Goal: Entertainment & Leisure: Consume media (video, audio)

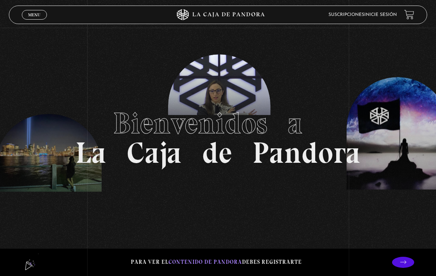
click at [380, 10] on li "Inicie sesión" at bounding box center [381, 15] width 33 height 10
click at [408, 19] on link at bounding box center [410, 15] width 10 height 10
click at [415, 13] on link at bounding box center [410, 15] width 10 height 10
click at [388, 16] on link "Inicie sesión" at bounding box center [381, 15] width 33 height 4
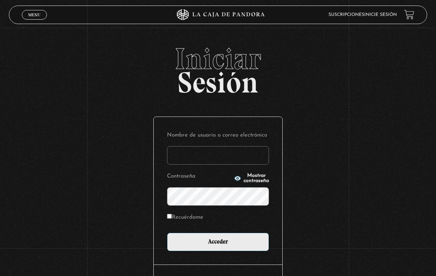
click at [302, 132] on div "Iniciar Sesión Nombre de usuario o correo electrónico Contraseña Mostrar contra…" at bounding box center [218, 183] width 436 height 279
click at [219, 156] on input "Nombre de usuario o correo electrónico" at bounding box center [218, 155] width 102 height 18
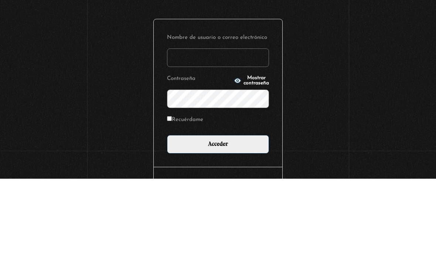
type input "mafev2107@gmail.com"
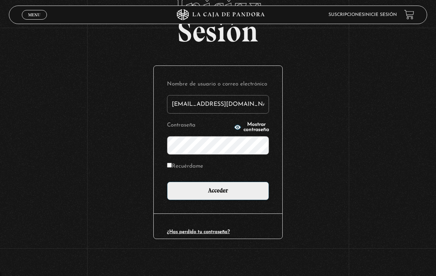
click at [172, 163] on input "Recuérdame" at bounding box center [169, 165] width 5 height 5
checkbox input "true"
click at [243, 124] on button "Mostrar contraseña" at bounding box center [251, 127] width 35 height 10
click at [218, 190] on input "Acceder" at bounding box center [218, 191] width 102 height 18
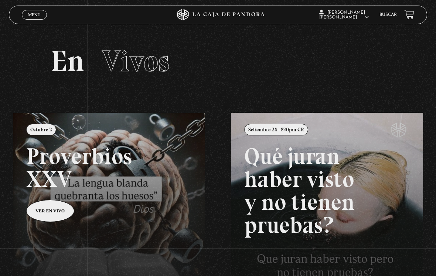
click at [36, 14] on span "Menu" at bounding box center [34, 15] width 12 height 4
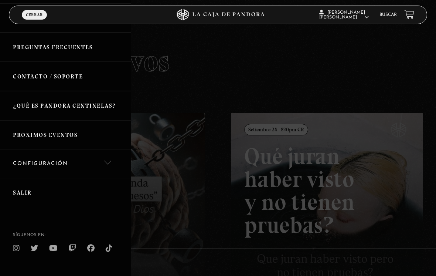
scroll to position [112, 0]
click at [67, 163] on link "Configuración" at bounding box center [65, 164] width 131 height 28
click at [40, 182] on link "Mi cuenta" at bounding box center [65, 188] width 131 height 21
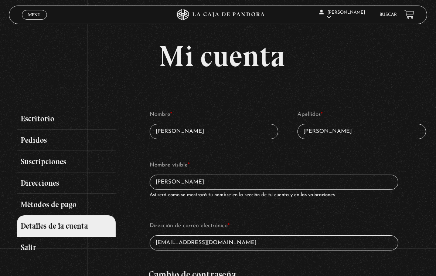
click at [34, 9] on div "Menu Cerrar" at bounding box center [87, 15] width 131 height 18
click at [39, 247] on link "Salir" at bounding box center [66, 247] width 98 height 21
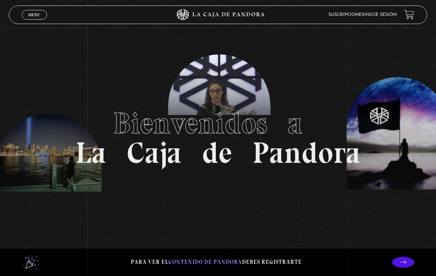
click at [386, 16] on link "Inicie sesión" at bounding box center [381, 15] width 33 height 4
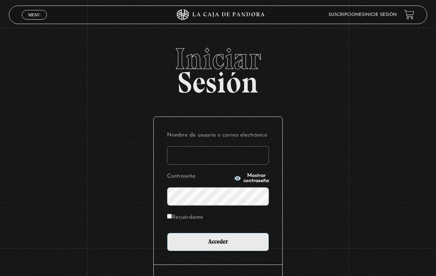
type input "[EMAIL_ADDRESS][DOMAIN_NAME]"
click at [218, 244] on input "Acceder" at bounding box center [218, 242] width 102 height 18
click at [234, 179] on icon "button" at bounding box center [237, 178] width 7 height 7
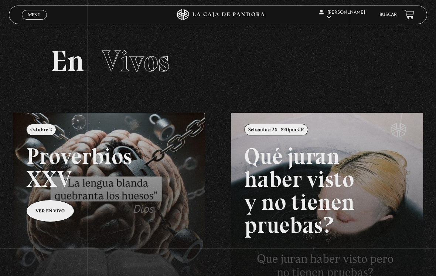
click at [389, 11] on li "Buscar" at bounding box center [388, 15] width 17 height 10
click at [341, 101] on link "Salir" at bounding box center [345, 100] width 54 height 19
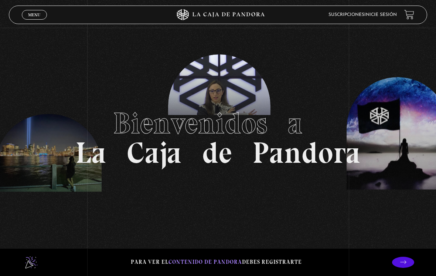
click at [389, 13] on link "Inicie sesión" at bounding box center [381, 15] width 33 height 4
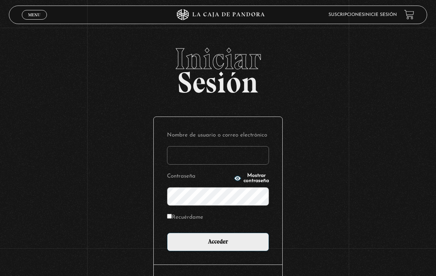
click at [201, 153] on input "Nombre de usuario o correo electrónico" at bounding box center [218, 155] width 102 height 18
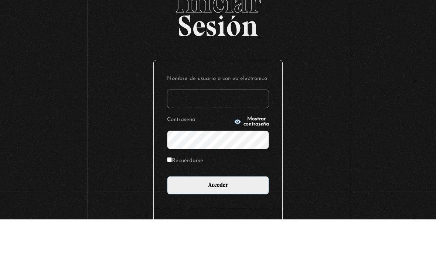
click at [210, 146] on input "Nombre de usuario o correo electrónico" at bounding box center [218, 155] width 102 height 18
click at [205, 146] on input "Nombre de usuario o correo electrónico" at bounding box center [218, 155] width 102 height 18
click at [215, 146] on input "Nombre de usuario o correo electrónico" at bounding box center [218, 155] width 102 height 18
type input "[EMAIL_ADDRESS][DOMAIN_NAME]"
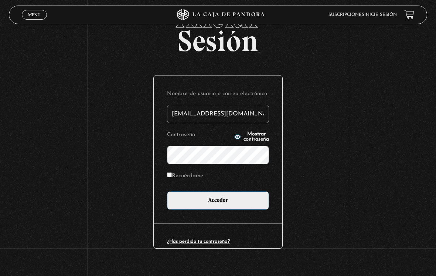
click at [234, 135] on icon "button" at bounding box center [237, 136] width 7 height 7
click at [210, 199] on input "Acceder" at bounding box center [218, 200] width 102 height 18
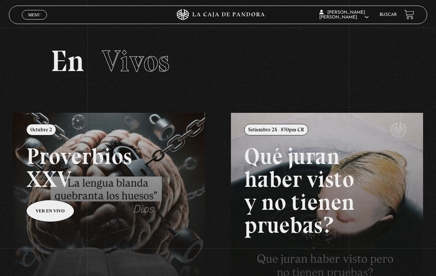
click at [34, 11] on link "Menu Cerrar" at bounding box center [34, 15] width 25 height 10
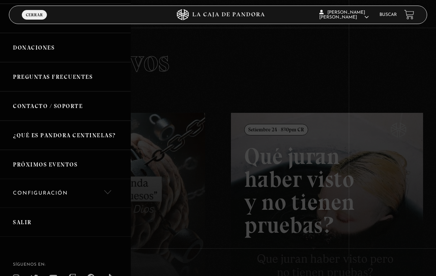
scroll to position [82, 0]
click at [73, 190] on link "Configuración" at bounding box center [65, 193] width 131 height 28
click at [50, 211] on link "Mi cuenta" at bounding box center [65, 218] width 131 height 21
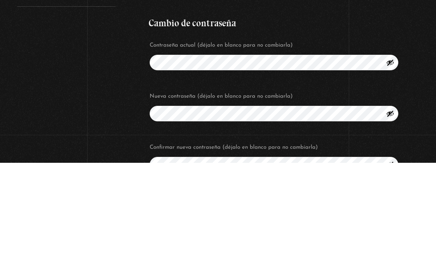
scroll to position [252, 0]
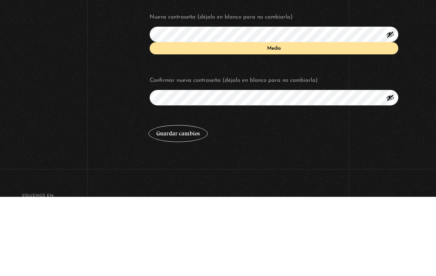
click at [411, 104] on fieldset "Cambio de contraseña Contraseña actual (déjalo en blanco para no cambiarla) Nue…" at bounding box center [288, 111] width 279 height 186
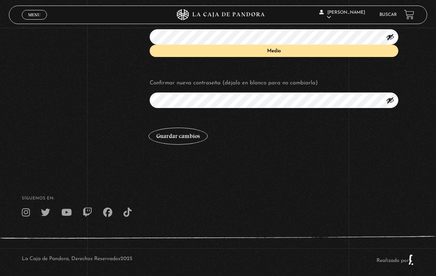
click at [180, 135] on button "Guardar cambios" at bounding box center [178, 136] width 59 height 17
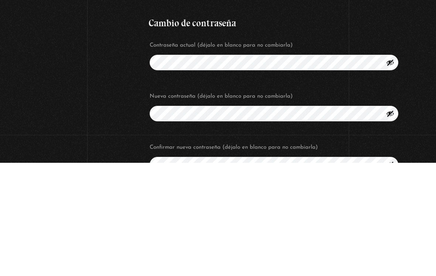
scroll to position [289, 0]
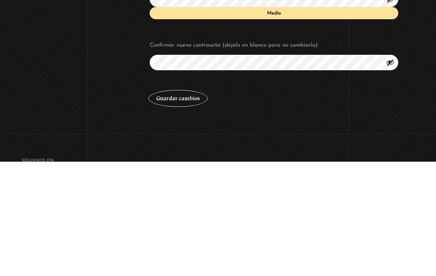
click at [188, 204] on button "Guardar cambios" at bounding box center [178, 212] width 59 height 17
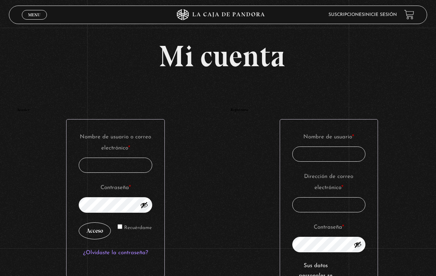
type input "[EMAIL_ADDRESS][DOMAIN_NAME]"
click at [31, 6] on div "Menu Cerrar" at bounding box center [87, 15] width 131 height 18
click at [36, 11] on link "Menu Cerrar" at bounding box center [34, 15] width 25 height 10
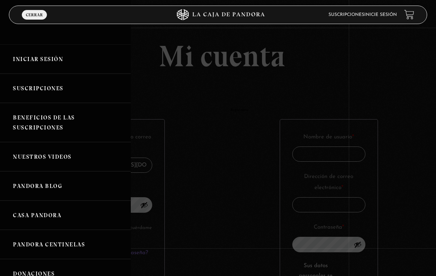
click at [47, 60] on link "Iniciar Sesión" at bounding box center [65, 58] width 131 height 29
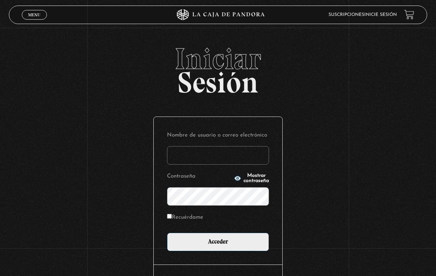
type input "[EMAIL_ADDRESS][DOMAIN_NAME]"
click at [227, 247] on input "Acceder" at bounding box center [218, 242] width 102 height 18
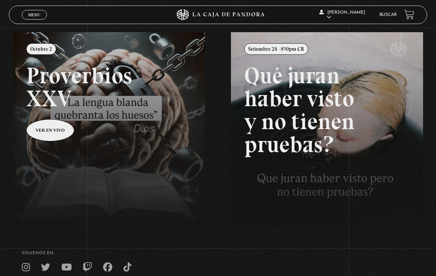
scroll to position [81, 0]
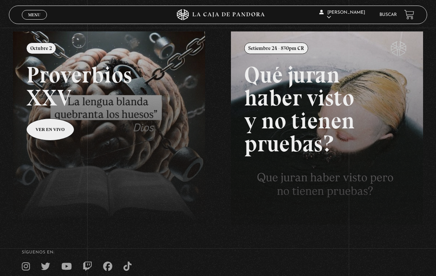
click at [40, 11] on link "Menu Cerrar" at bounding box center [34, 15] width 25 height 10
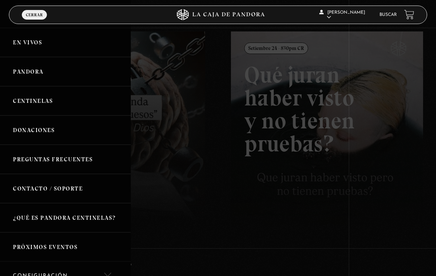
click at [21, 75] on link "Pandora" at bounding box center [65, 71] width 131 height 29
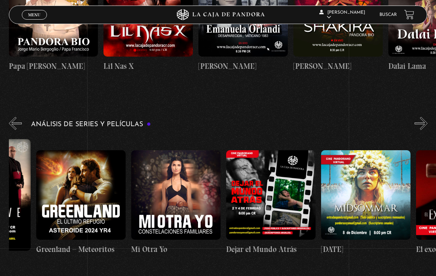
scroll to position [0, 162]
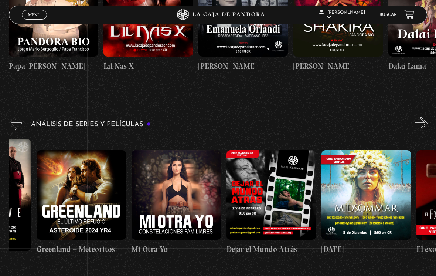
click at [91, 188] on figure at bounding box center [82, 195] width 90 height 90
